Goal: Information Seeking & Learning: Learn about a topic

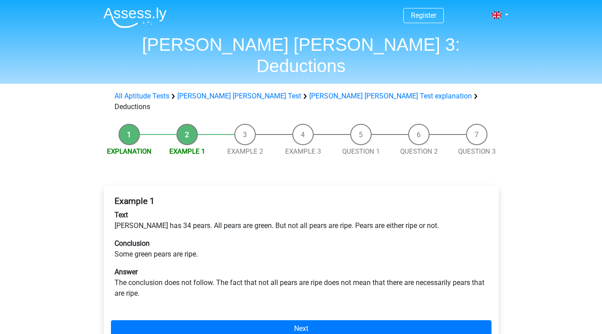
click at [247, 193] on div "Example 1 Text Peter has 34 pears. All pears are green. But not all pears are r…" at bounding box center [301, 251] width 381 height 117
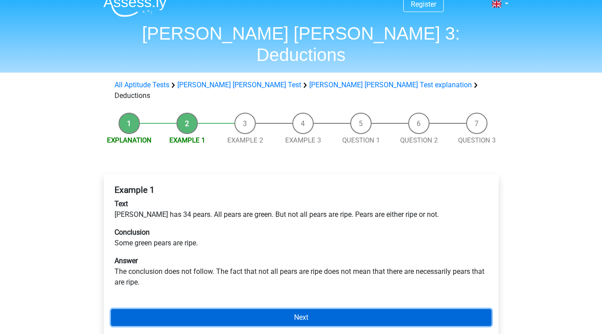
click at [326, 309] on link "Next" at bounding box center [301, 317] width 381 height 17
click at [225, 309] on link "Next" at bounding box center [301, 317] width 381 height 17
click at [286, 309] on link "Next" at bounding box center [301, 317] width 381 height 17
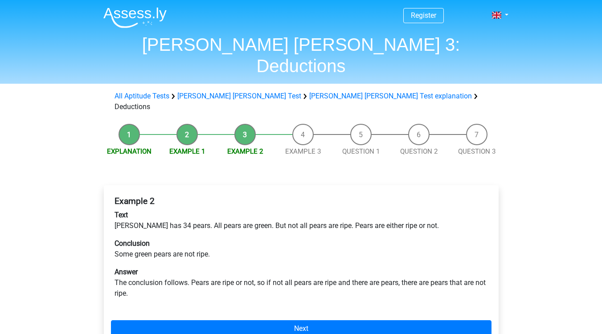
click at [180, 124] on li "Example 1" at bounding box center [187, 140] width 58 height 33
click at [274, 232] on div "Example 2 Text Peter has 34 pears. All pears are green. But not all pears are r…" at bounding box center [301, 251] width 381 height 117
click at [295, 124] on li "Example 3" at bounding box center [303, 140] width 58 height 33
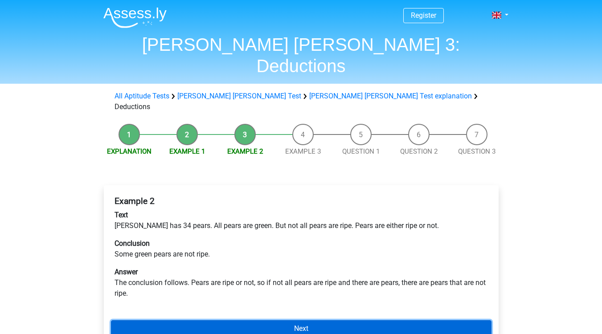
click at [291, 321] on link "Next" at bounding box center [301, 329] width 381 height 17
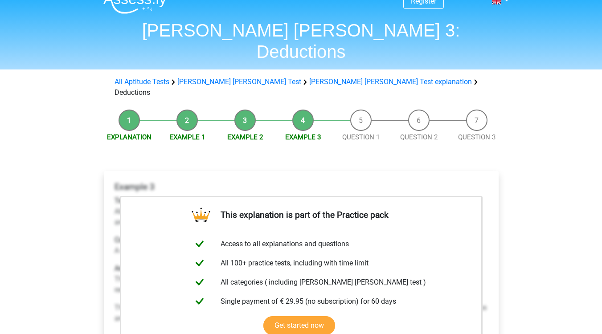
scroll to position [28, 0]
